Goal: Task Accomplishment & Management: Manage account settings

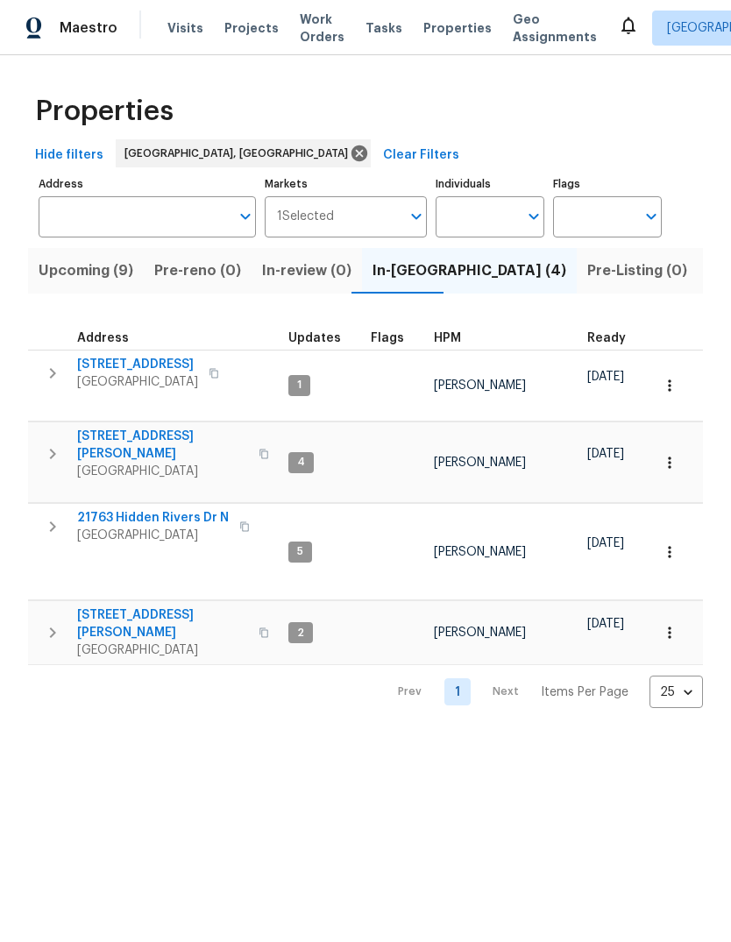
click at [167, 33] on span "Visits" at bounding box center [185, 28] width 36 height 18
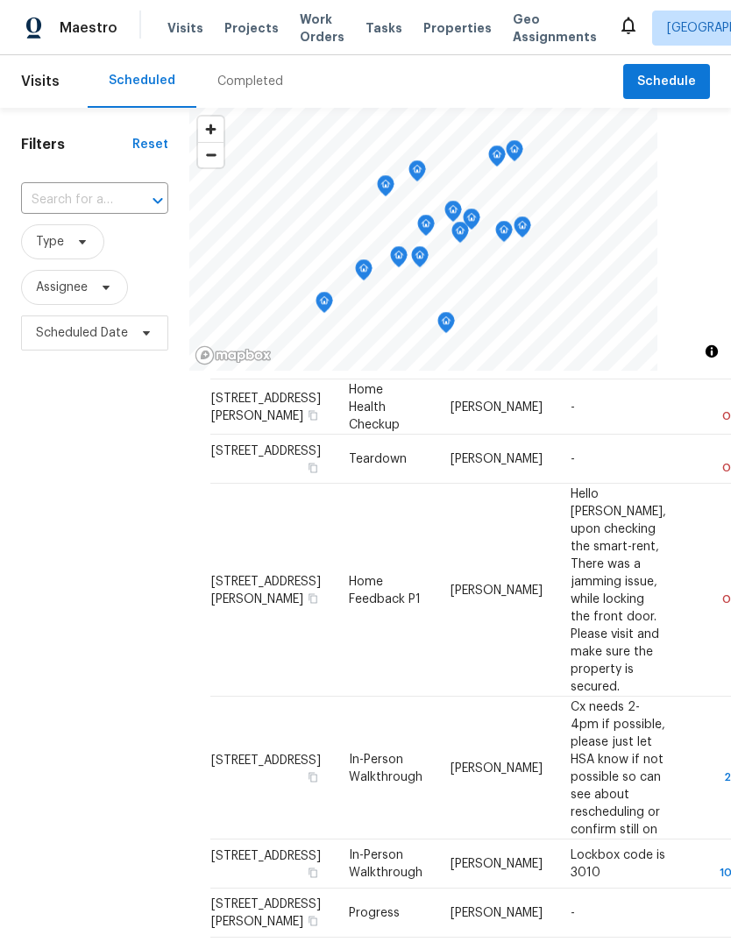
scroll to position [105, 0]
click at [0, 0] on icon at bounding box center [0, 0] width 0 height 0
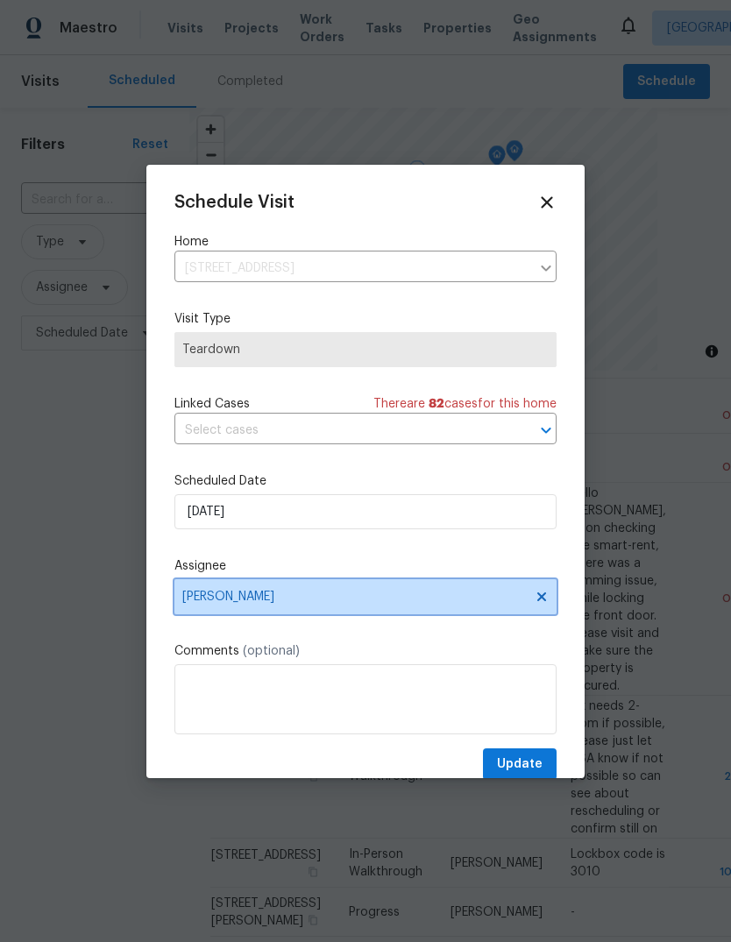
click at [315, 590] on span "[PERSON_NAME]" at bounding box center [365, 596] width 382 height 35
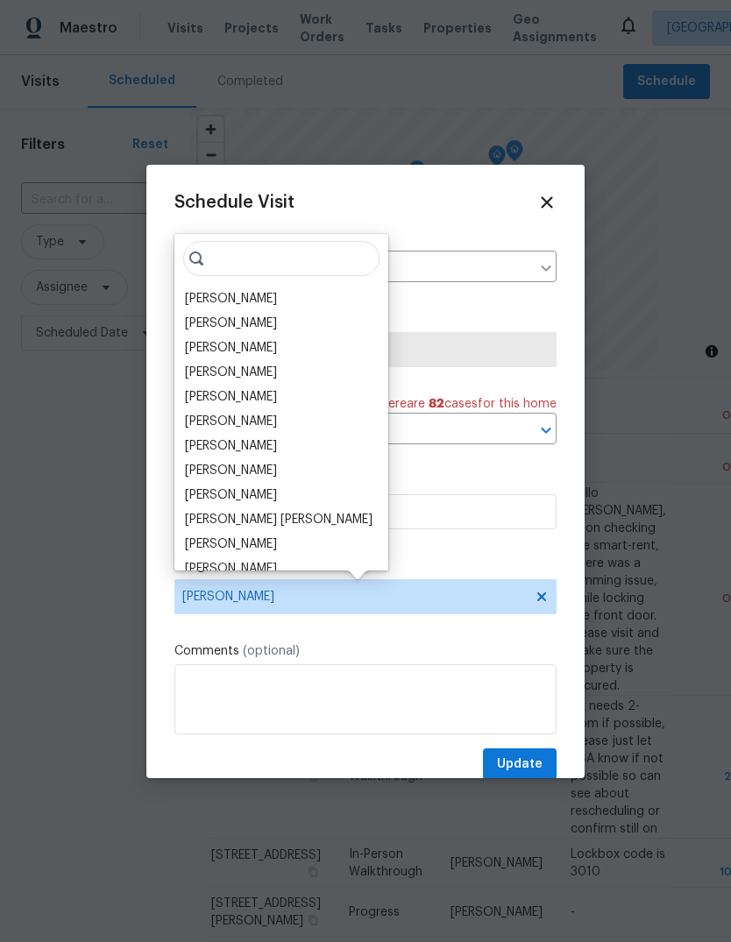
click at [237, 391] on div "[PERSON_NAME]" at bounding box center [231, 397] width 92 height 18
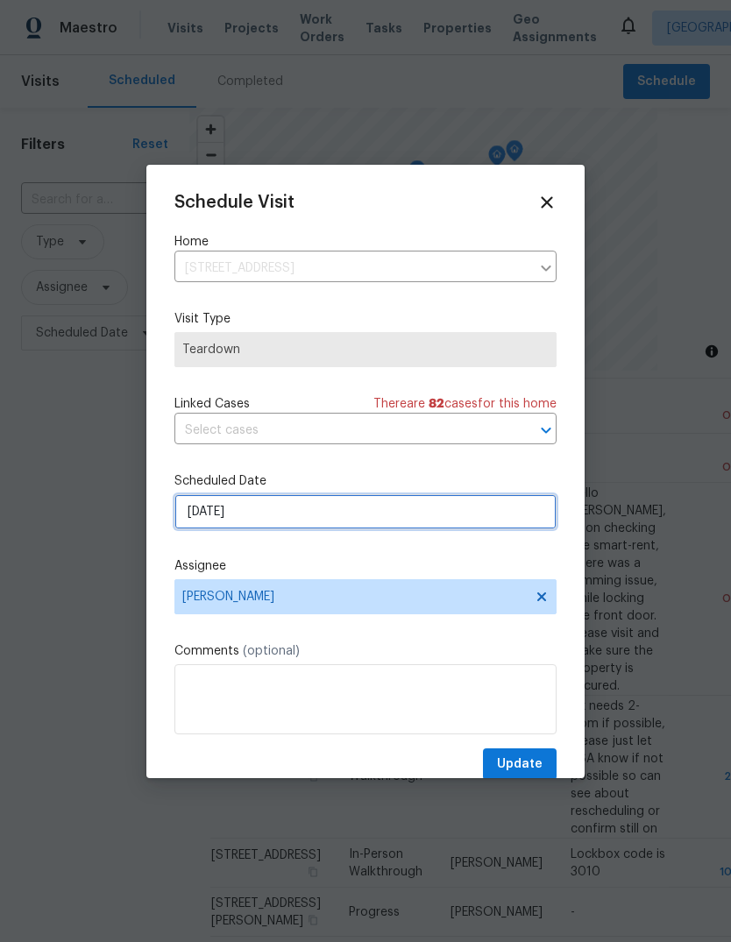
click at [335, 510] on input "[DATE]" at bounding box center [365, 511] width 382 height 35
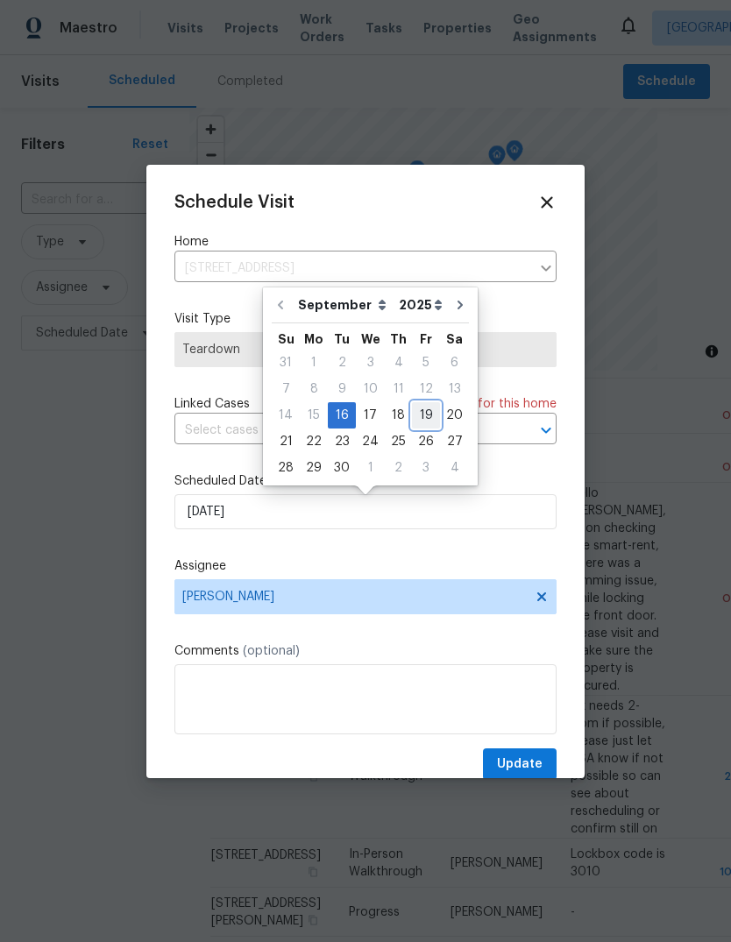
click at [412, 408] on div "19" at bounding box center [426, 415] width 28 height 25
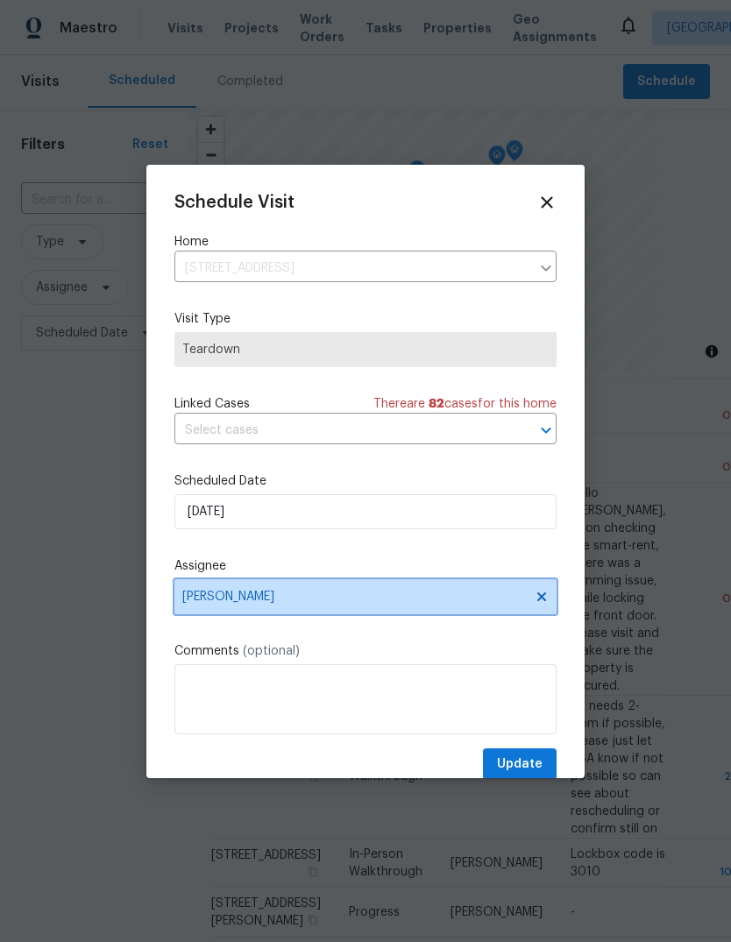
click at [357, 604] on span "[PERSON_NAME]" at bounding box center [353, 597] width 343 height 14
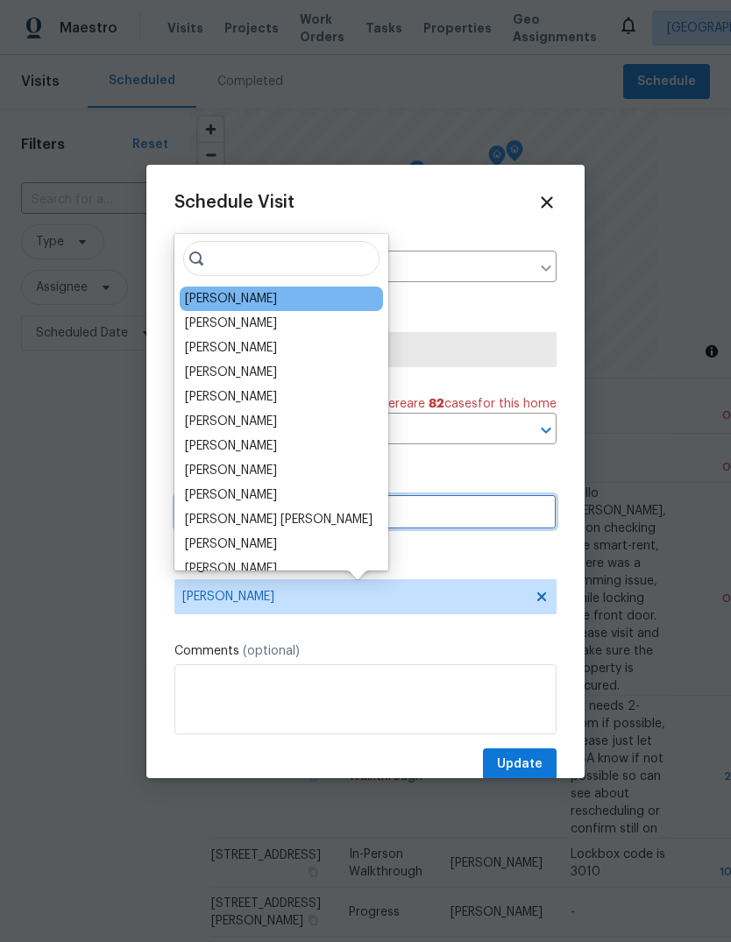
click at [417, 504] on input "9/19/2025" at bounding box center [365, 511] width 382 height 35
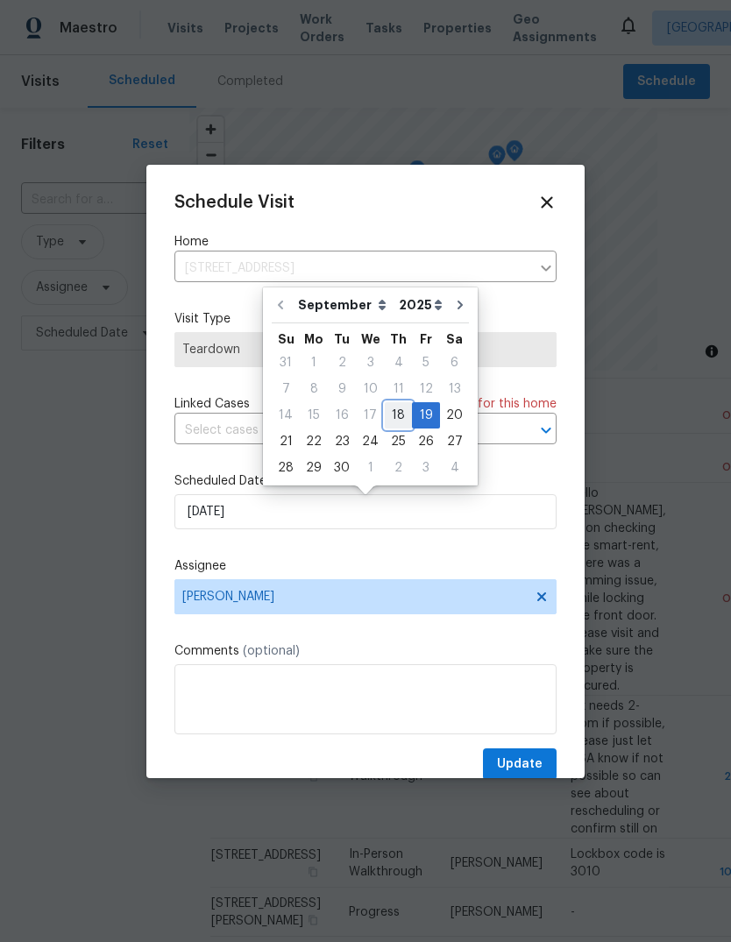
click at [394, 402] on div "18" at bounding box center [398, 415] width 27 height 26
type input "9/18/2025"
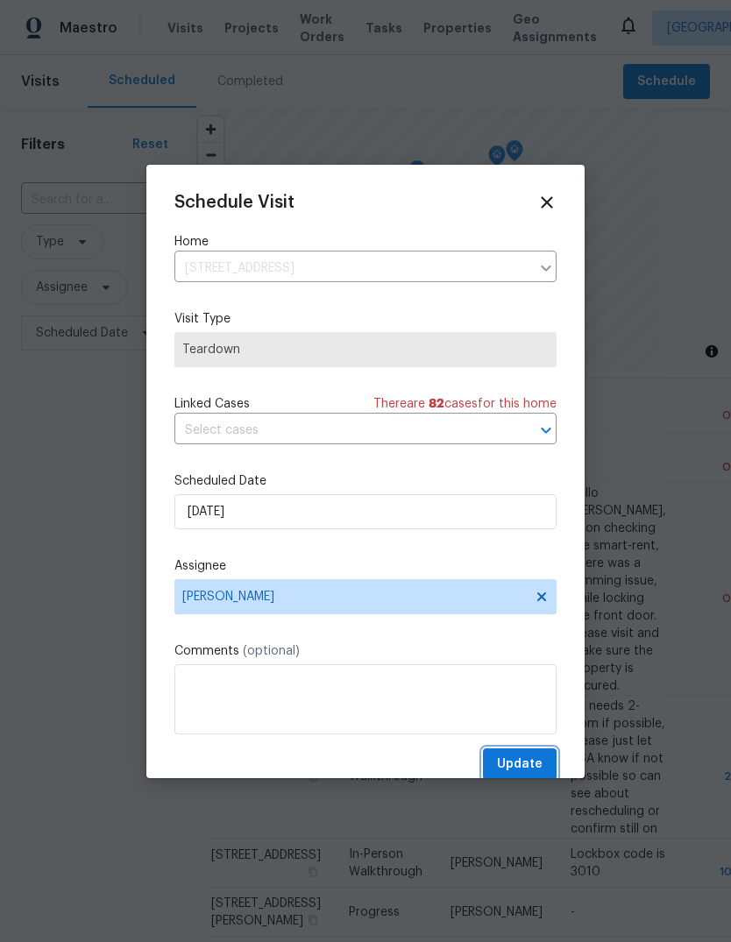
click at [520, 761] on span "Update" at bounding box center [520, 764] width 46 height 22
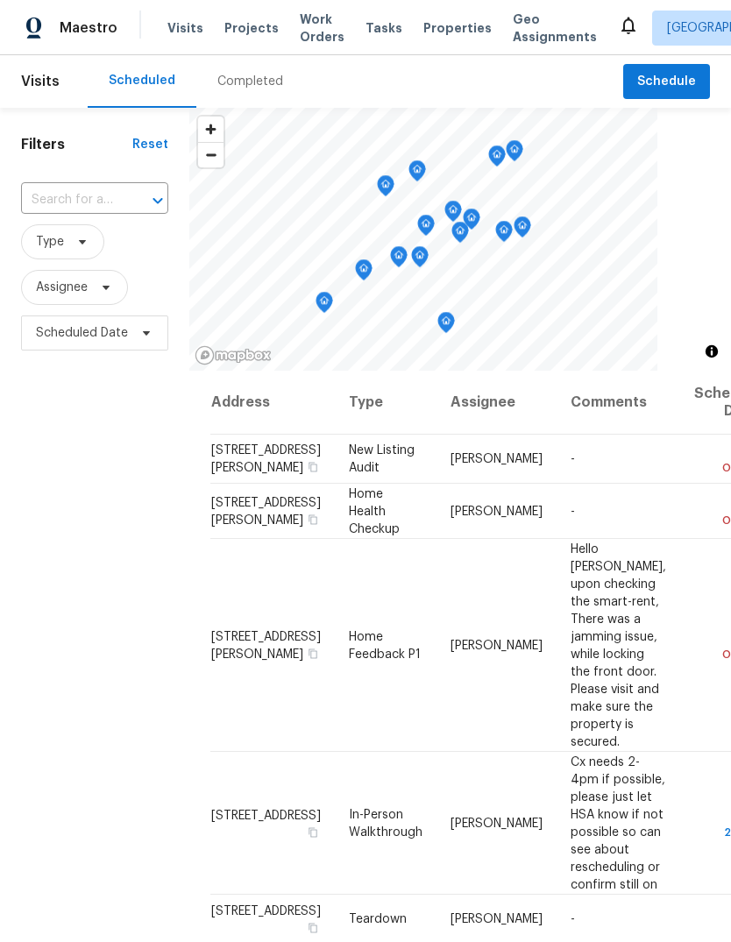
scroll to position [0, 0]
click at [397, 16] on div "Visits Projects Work Orders Tasks Properties Geo Assignments" at bounding box center [392, 28] width 450 height 35
click at [423, 34] on span "Properties" at bounding box center [457, 28] width 68 height 18
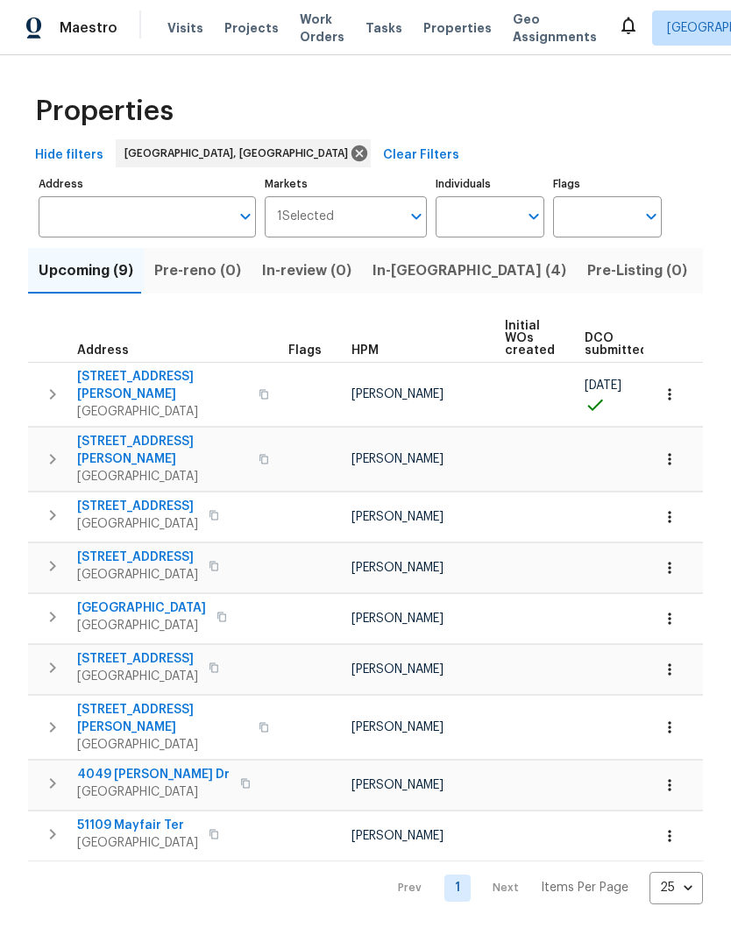
click at [392, 286] on button "In-[GEOGRAPHIC_DATA] (4)" at bounding box center [469, 271] width 215 height 46
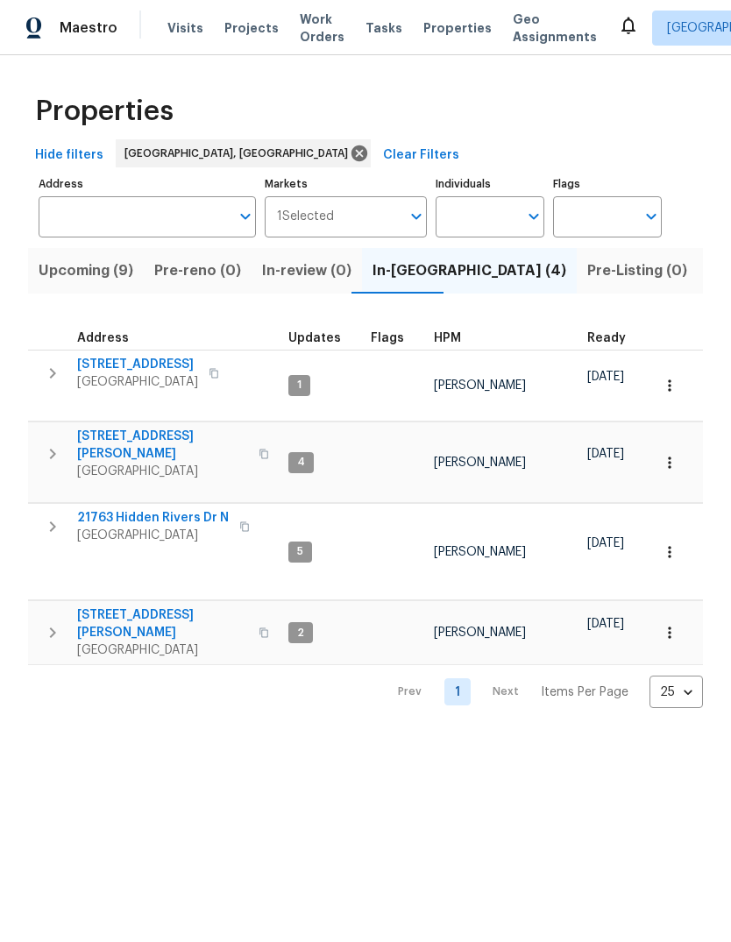
click at [708, 265] on span "Listed (14)" at bounding box center [745, 270] width 74 height 25
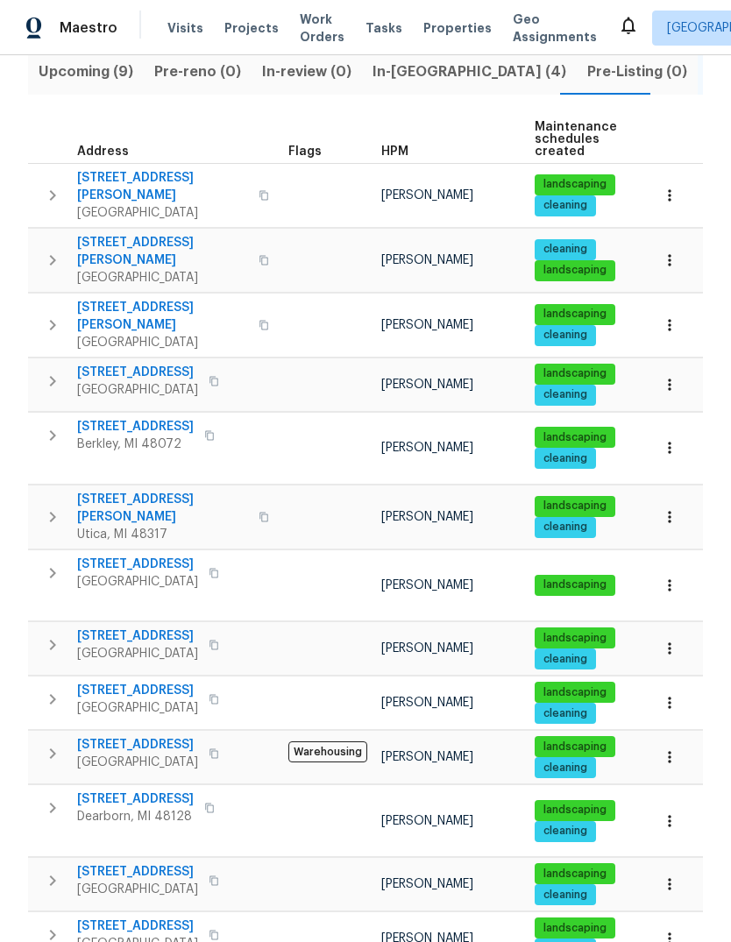
scroll to position [197, 0]
